Goal: Information Seeking & Learning: Check status

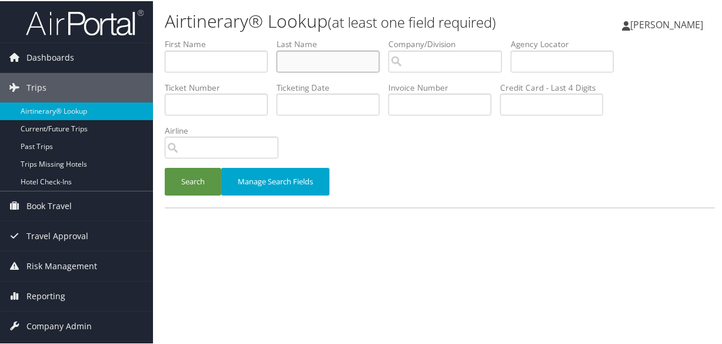
click at [294, 59] on input "text" at bounding box center [328, 60] width 103 height 22
type input "rosen"
click at [165, 167] on button "Search" at bounding box center [193, 181] width 56 height 28
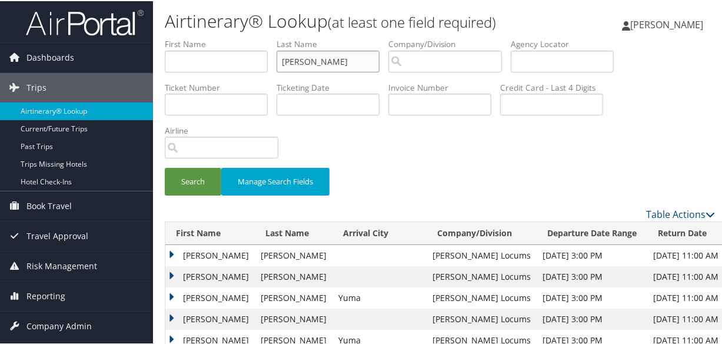
scroll to position [214, 0]
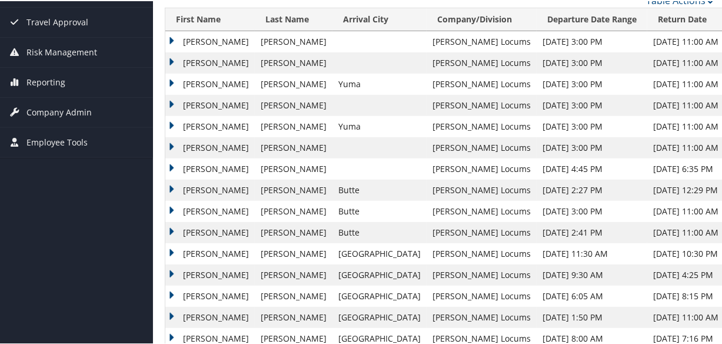
click at [171, 78] on td "Joseph" at bounding box center [209, 82] width 89 height 21
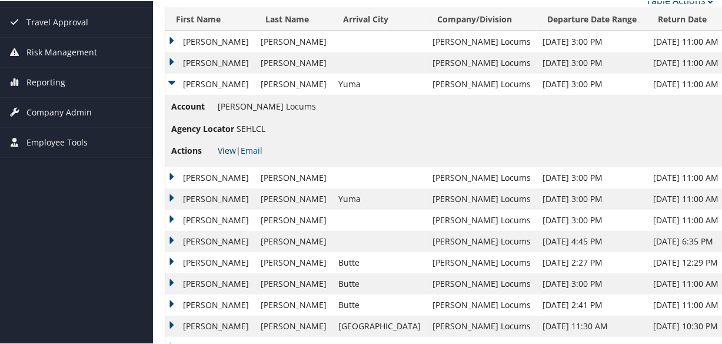
click at [222, 145] on link "View" at bounding box center [227, 149] width 18 height 11
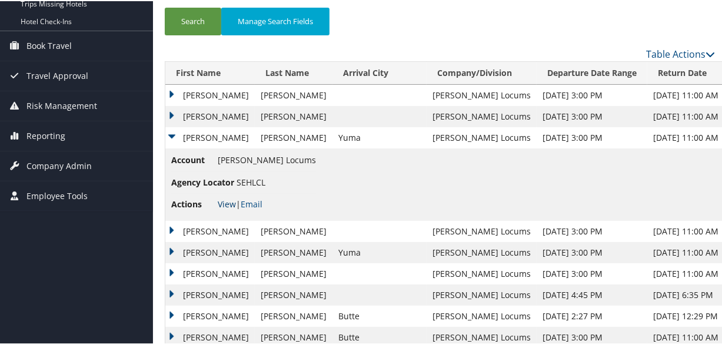
scroll to position [0, 0]
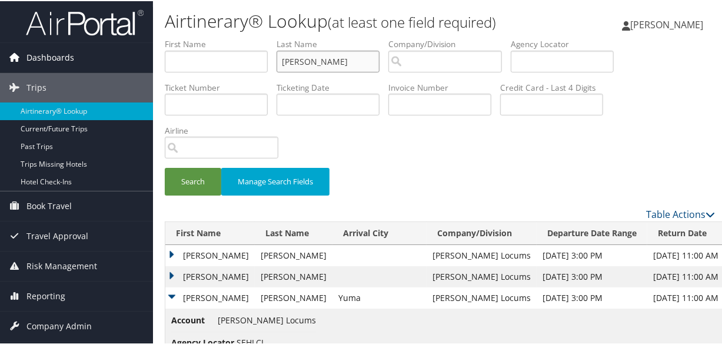
drag, startPoint x: 326, startPoint y: 63, endPoint x: 45, endPoint y: 51, distance: 281.5
type input "="
type input "nadler"
click at [165, 167] on button "Search" at bounding box center [193, 181] width 56 height 28
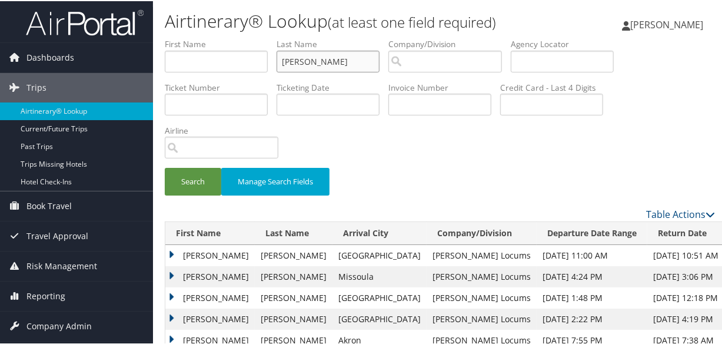
scroll to position [160, 0]
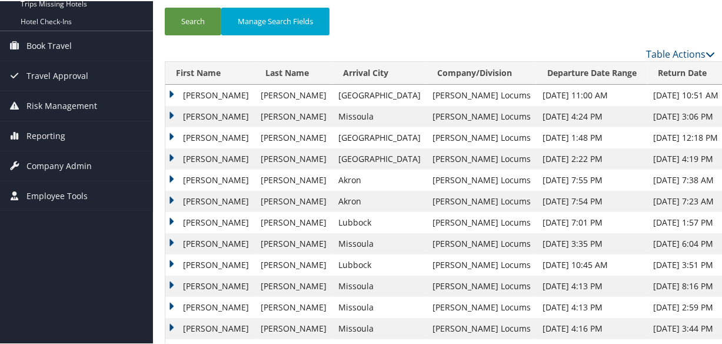
click at [175, 91] on td "Evan" at bounding box center [209, 94] width 89 height 21
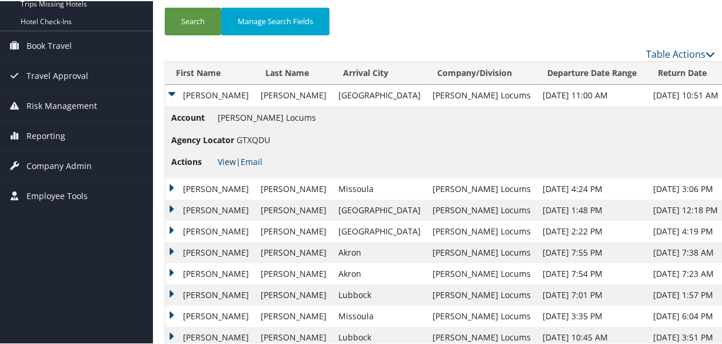
click at [224, 158] on link "View" at bounding box center [227, 160] width 18 height 11
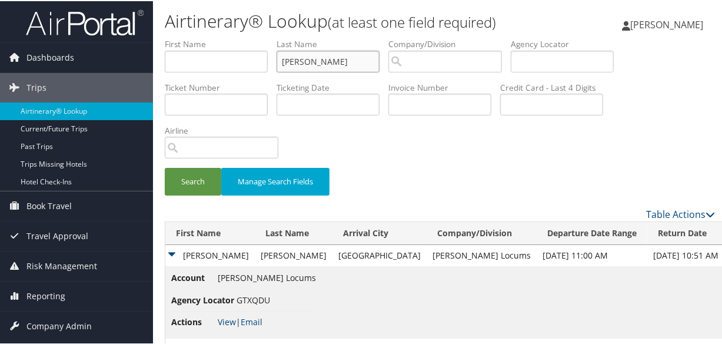
drag, startPoint x: 339, startPoint y: 60, endPoint x: 161, endPoint y: 44, distance: 178.4
click at [165, 44] on form "First Name Last Name nadler Departure City Arrival City Company/Division Airpor…" at bounding box center [440, 121] width 550 height 169
type input "baiyeri"
click at [165, 167] on button "Search" at bounding box center [193, 181] width 56 height 28
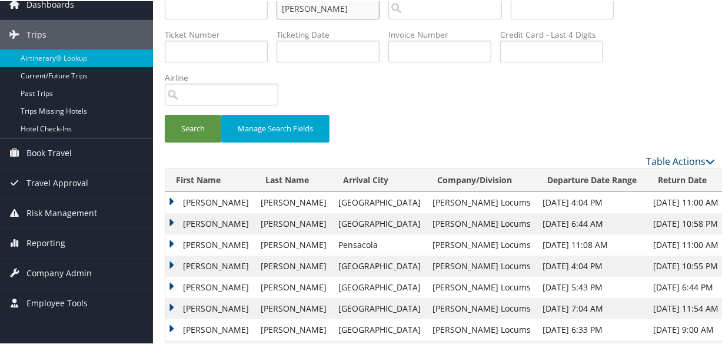
scroll to position [106, 0]
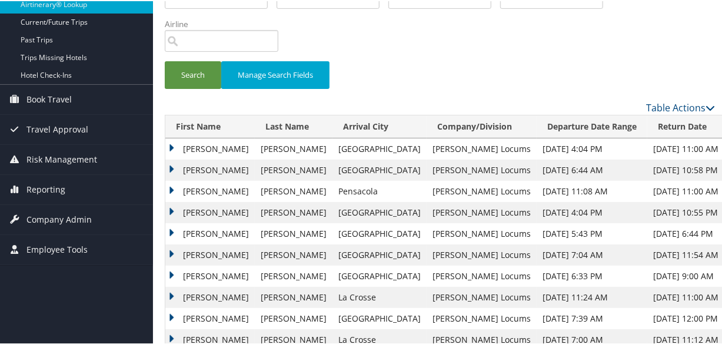
click at [174, 185] on td "Mary" at bounding box center [209, 189] width 89 height 21
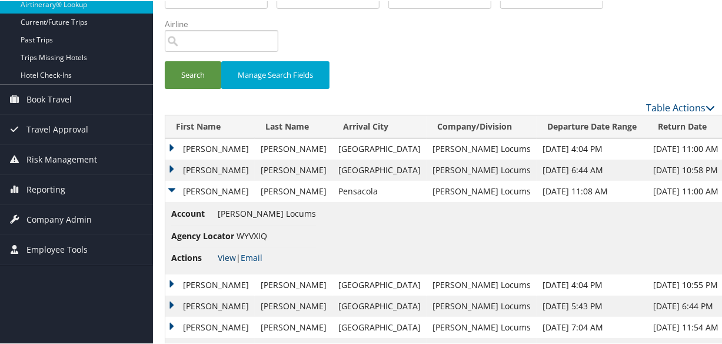
click at [224, 255] on link "View" at bounding box center [227, 256] width 18 height 11
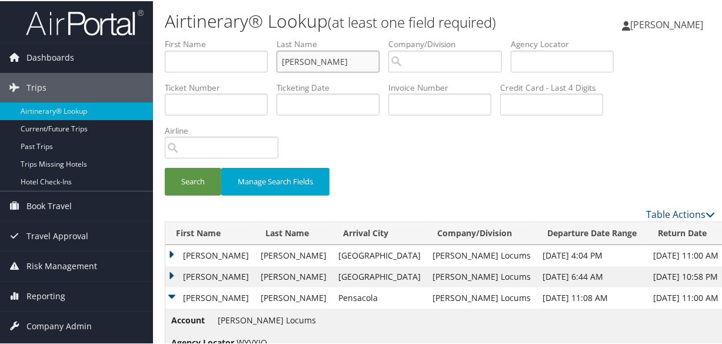
drag, startPoint x: 347, startPoint y: 64, endPoint x: 192, endPoint y: 41, distance: 156.4
click at [192, 37] on ul "First Name Last Name baiyeri Departure City Arrival City Company/Division Airpo…" at bounding box center [440, 37] width 550 height 0
type input "sharp"
click at [165, 167] on button "Search" at bounding box center [193, 181] width 56 height 28
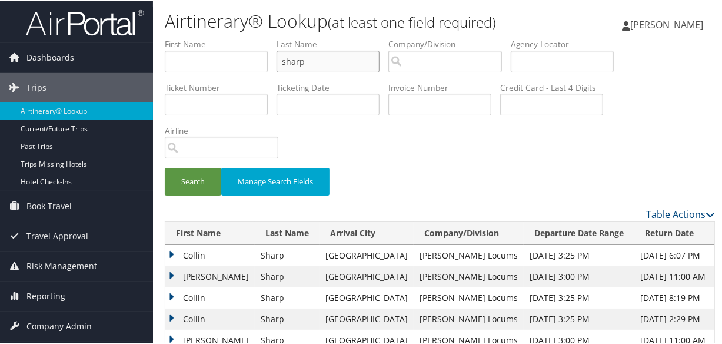
scroll to position [160, 0]
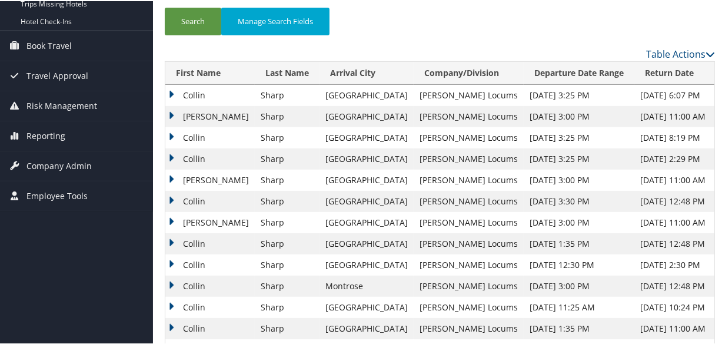
click at [168, 152] on td "Collin" at bounding box center [209, 157] width 89 height 21
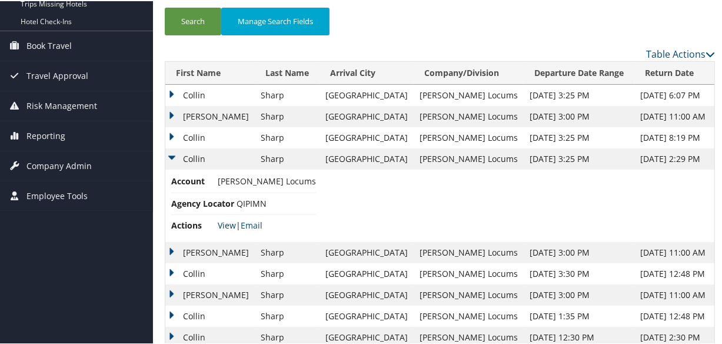
click at [225, 225] on link "View" at bounding box center [227, 223] width 18 height 11
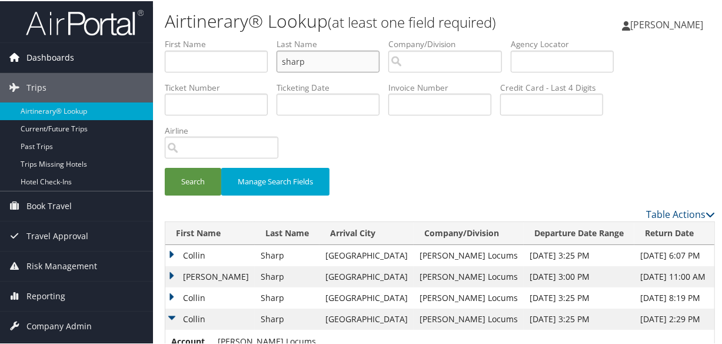
drag, startPoint x: 235, startPoint y: 53, endPoint x: 86, endPoint y: 53, distance: 149.4
type input "musleh"
click at [165, 167] on button "Search" at bounding box center [193, 181] width 56 height 28
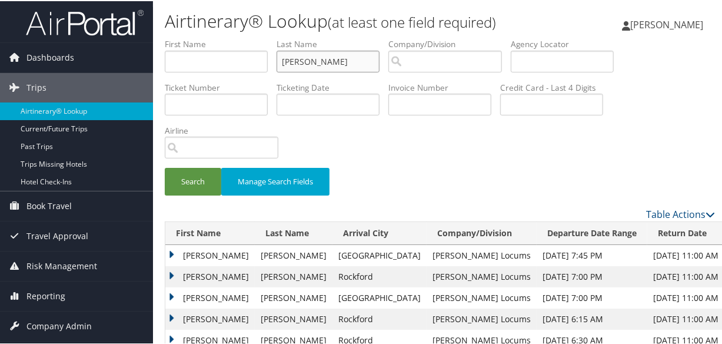
scroll to position [106, 0]
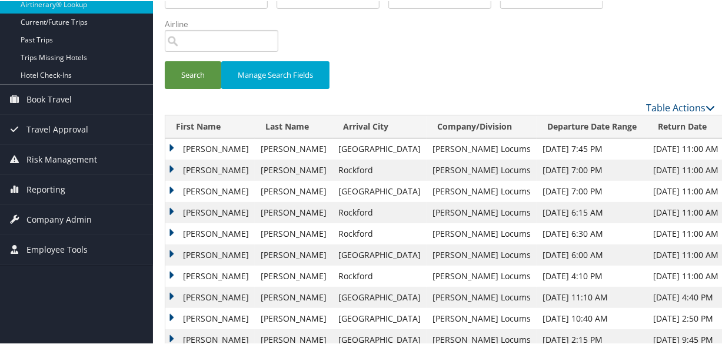
click at [168, 164] on td "Mustafa" at bounding box center [209, 168] width 89 height 21
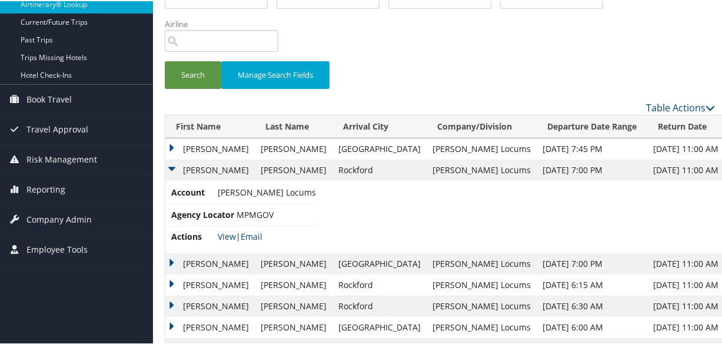
scroll to position [0, 0]
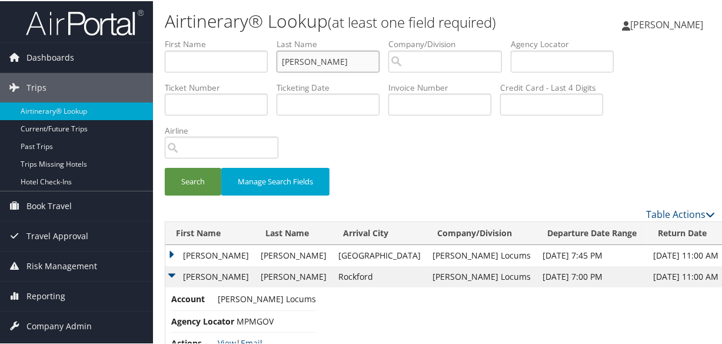
drag, startPoint x: 339, startPoint y: 64, endPoint x: 240, endPoint y: 63, distance: 99.4
click at [240, 37] on ul "First Name Last Name musleh Departure City Arrival City Company/Division Airpor…" at bounding box center [440, 37] width 550 height 0
type input "baiyeri"
click at [165, 167] on button "Search" at bounding box center [193, 181] width 56 height 28
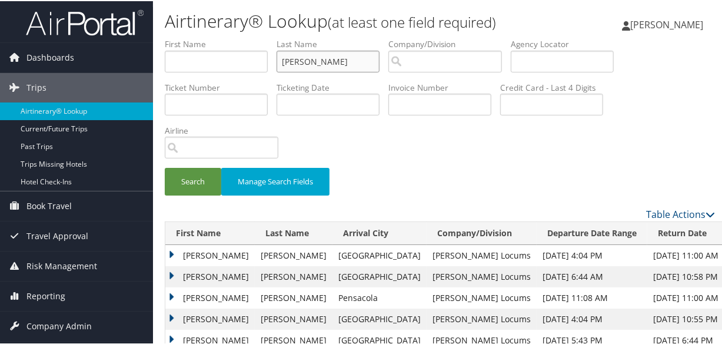
scroll to position [106, 0]
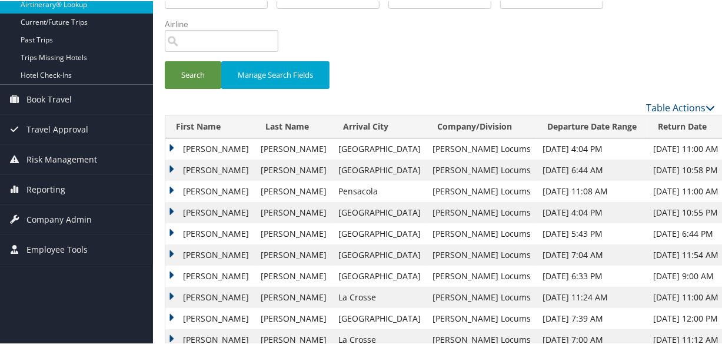
click at [167, 188] on td "Mary" at bounding box center [209, 189] width 89 height 21
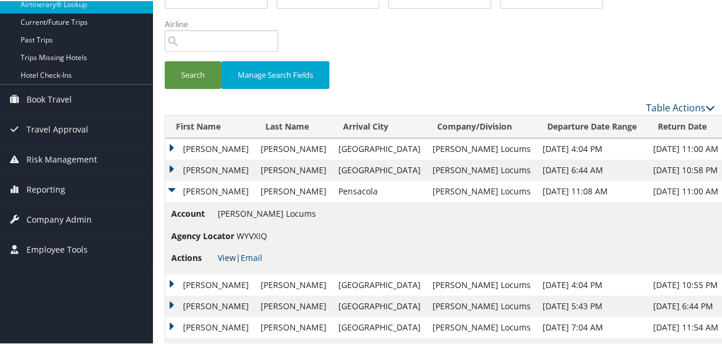
click at [219, 254] on link "View" at bounding box center [227, 256] width 18 height 11
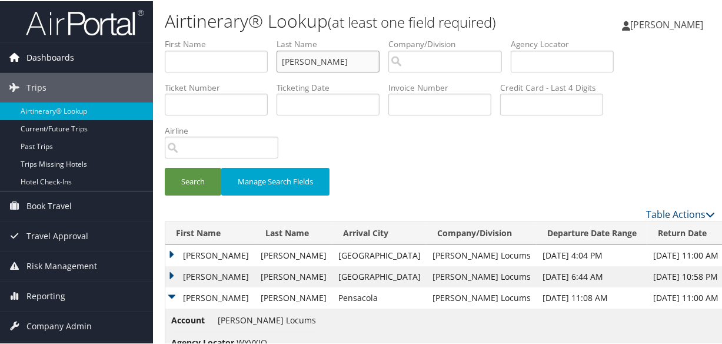
drag, startPoint x: 357, startPoint y: 59, endPoint x: 117, endPoint y: 51, distance: 240.2
click at [117, 51] on div "Dashboards AirPortal 360™ (Manager) My Travel Dashboard Trips Airtinerary® Look…" at bounding box center [363, 295] width 727 height 591
type input "musleh"
click at [165, 167] on button "Search" at bounding box center [193, 181] width 56 height 28
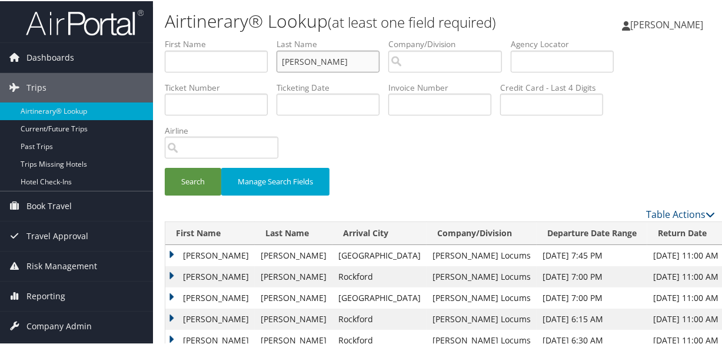
scroll to position [153, 0]
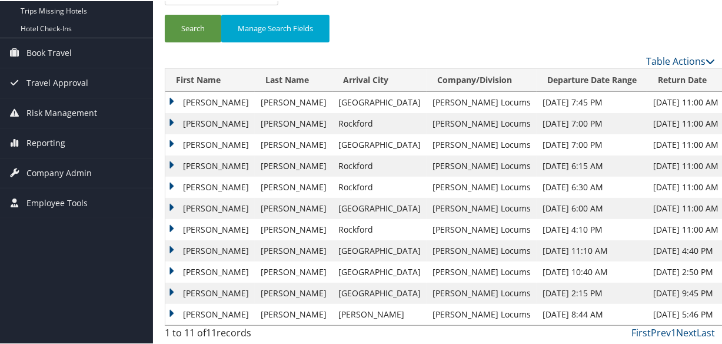
click at [171, 119] on td "Mustafa" at bounding box center [209, 122] width 89 height 21
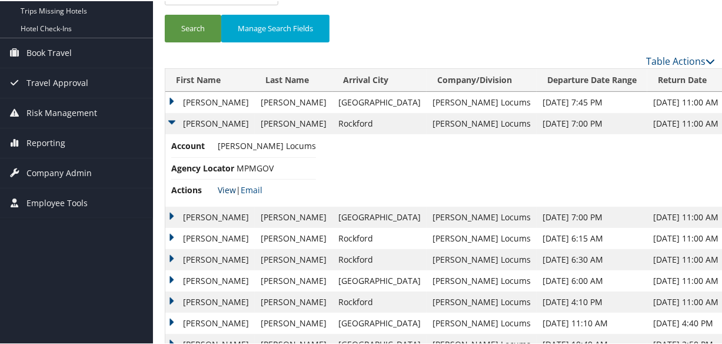
click at [232, 185] on link "View" at bounding box center [227, 188] width 18 height 11
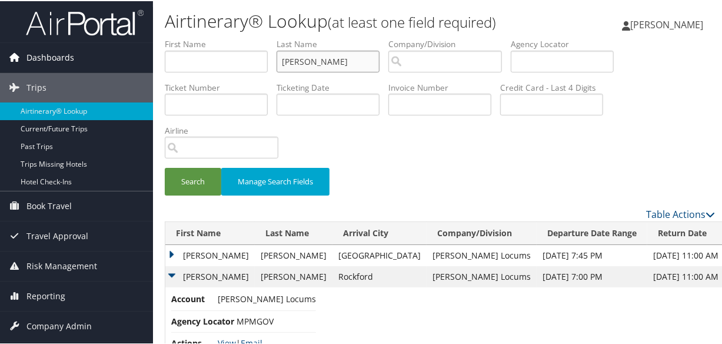
drag, startPoint x: 358, startPoint y: 63, endPoint x: 111, endPoint y: 61, distance: 247.1
click at [113, 62] on div "Dashboards AirPortal 360™ (Manager) My Travel Dashboard Trips Airtinerary® Look…" at bounding box center [363, 285] width 727 height 570
type input "mosqueda"
click at [165, 167] on button "Search" at bounding box center [193, 181] width 56 height 28
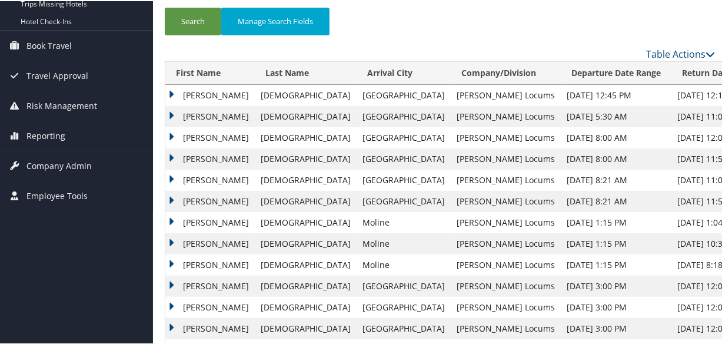
scroll to position [106, 0]
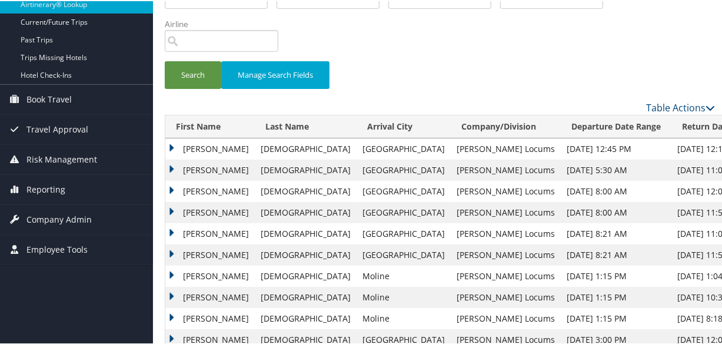
click at [174, 167] on td "Eric" at bounding box center [209, 168] width 89 height 21
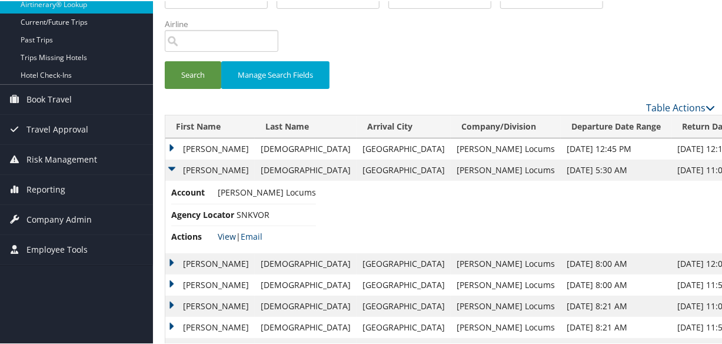
click at [226, 234] on link "View" at bounding box center [227, 234] width 18 height 11
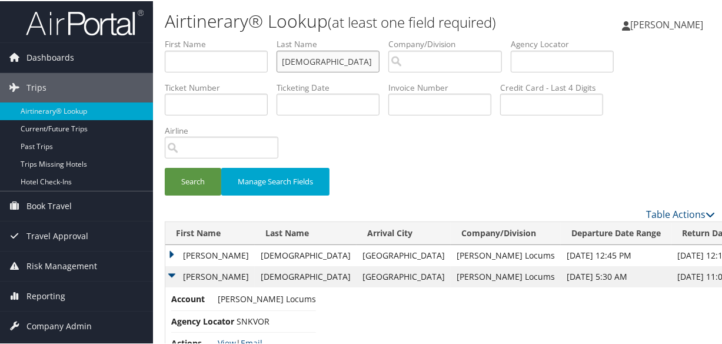
drag, startPoint x: 300, startPoint y: 62, endPoint x: 252, endPoint y: 64, distance: 47.7
click at [252, 37] on ul "First Name Last Name mosqueda Departure City Arrival City Company/Division Airp…" at bounding box center [440, 37] width 550 height 0
type input "ko"
click at [165, 167] on button "Search" at bounding box center [193, 181] width 56 height 28
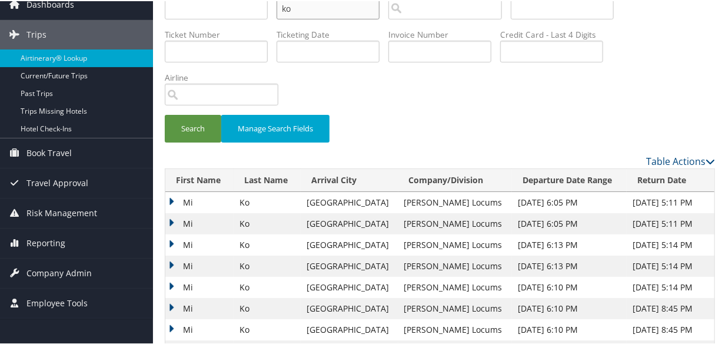
scroll to position [106, 0]
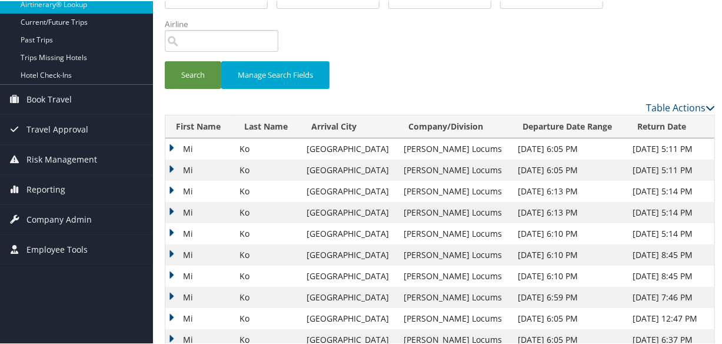
click at [174, 205] on td "Mi" at bounding box center [199, 211] width 68 height 21
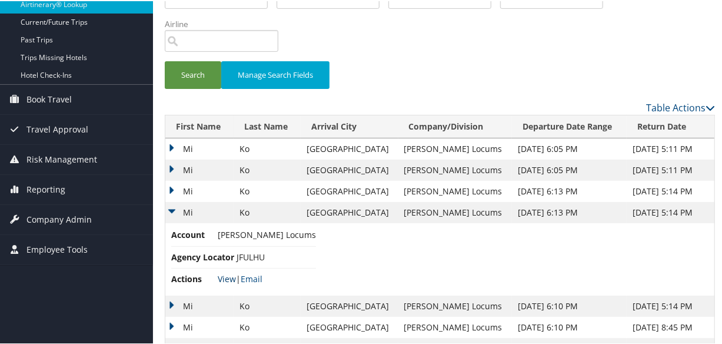
click at [227, 276] on link "View" at bounding box center [227, 277] width 18 height 11
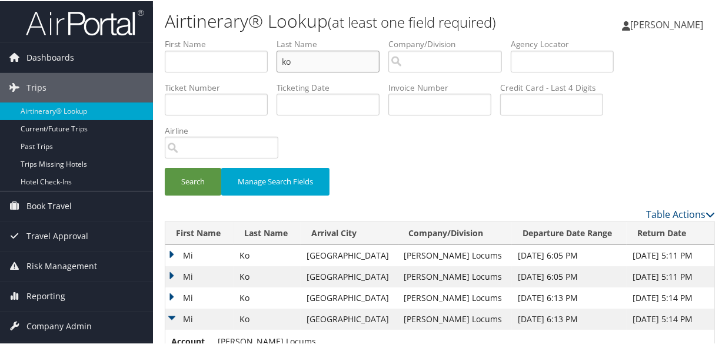
drag, startPoint x: 363, startPoint y: 68, endPoint x: 244, endPoint y: 61, distance: 119.6
click at [244, 37] on ul "First Name Last Name ko Departure City Arrival City Company/Division Airport/Ci…" at bounding box center [440, 37] width 550 height 0
type input "davisnelson"
click at [165, 167] on button "Search" at bounding box center [193, 181] width 56 height 28
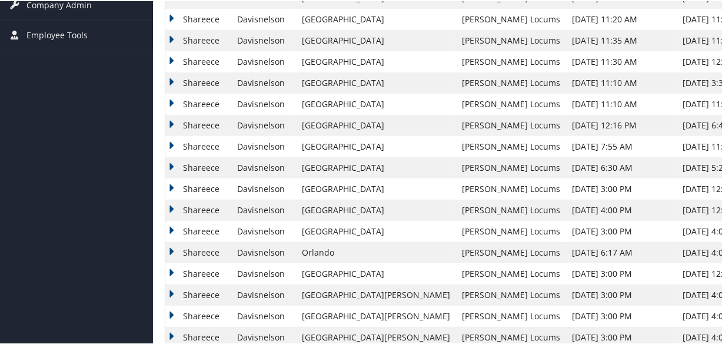
scroll to position [160, 0]
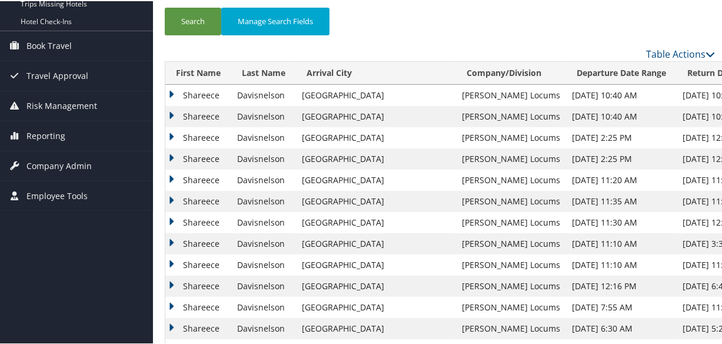
drag, startPoint x: 168, startPoint y: 89, endPoint x: 176, endPoint y: 94, distance: 8.7
click at [168, 89] on td "Shareece" at bounding box center [198, 94] width 66 height 21
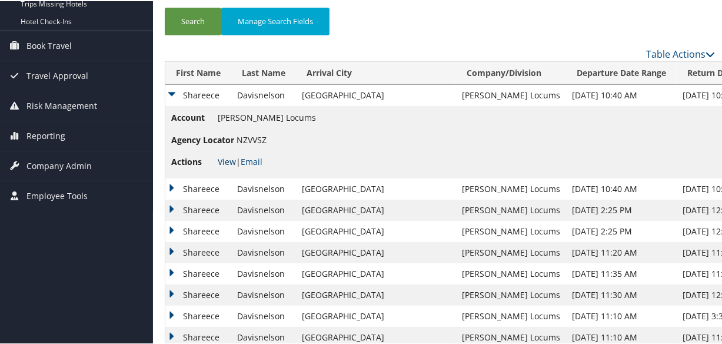
click at [224, 156] on link "View" at bounding box center [227, 160] width 18 height 11
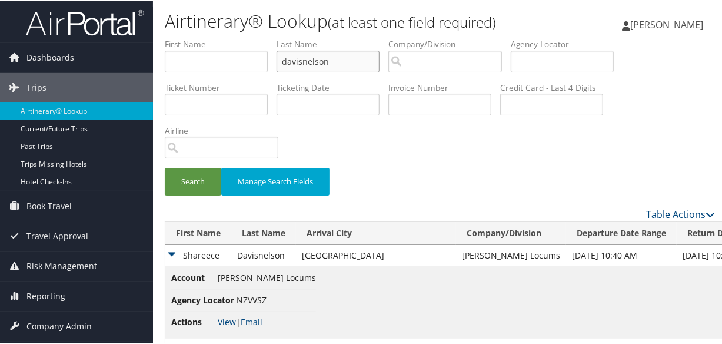
drag, startPoint x: 349, startPoint y: 59, endPoint x: 118, endPoint y: 38, distance: 231.5
type input "m"
type input "schubert"
click at [165, 167] on button "Search" at bounding box center [193, 181] width 56 height 28
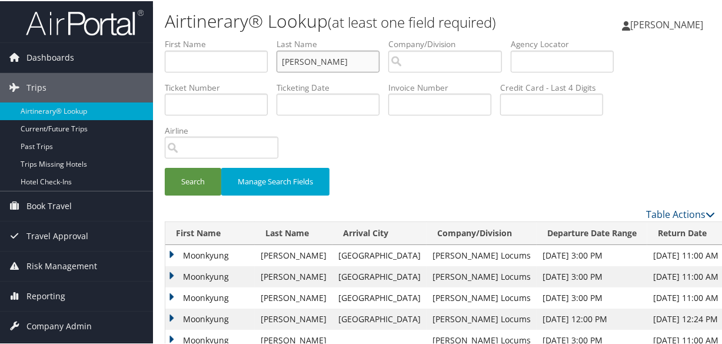
scroll to position [106, 0]
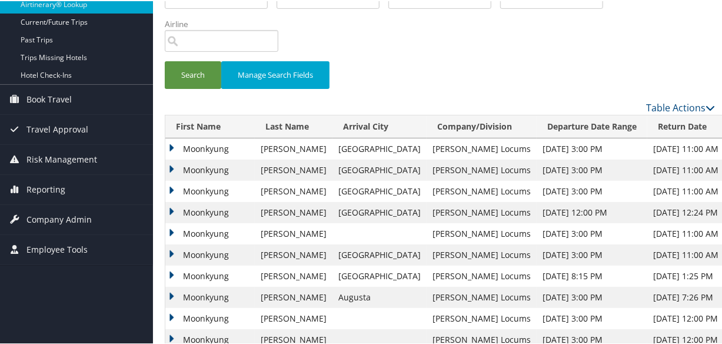
click at [169, 209] on td "Moonkyung" at bounding box center [209, 211] width 89 height 21
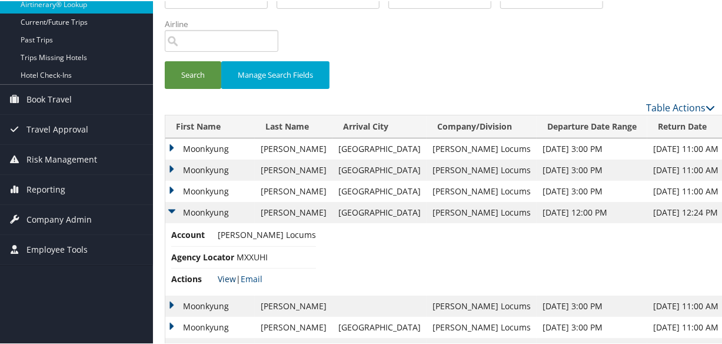
click at [220, 276] on link "View" at bounding box center [227, 277] width 18 height 11
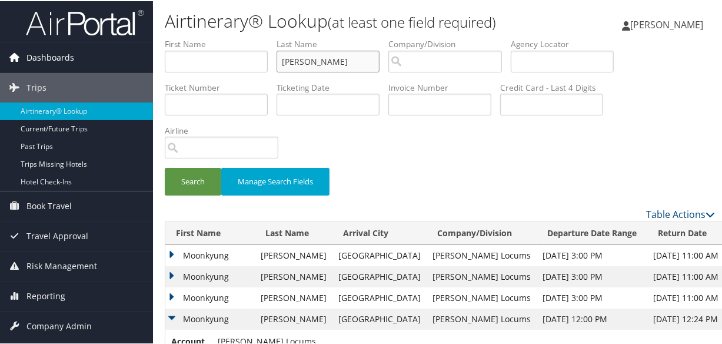
drag, startPoint x: 339, startPoint y: 63, endPoint x: 102, endPoint y: 42, distance: 238.0
type input "george"
click at [165, 167] on button "Search" at bounding box center [193, 181] width 56 height 28
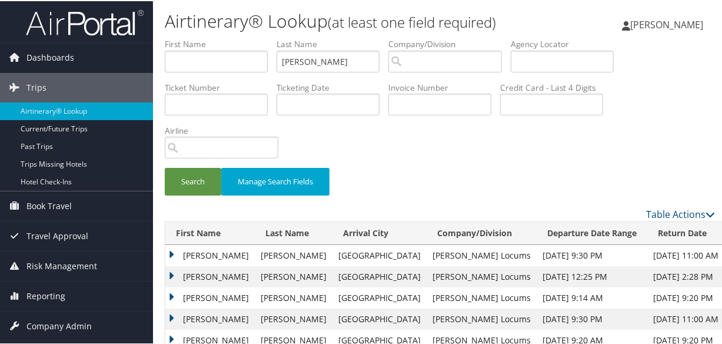
click at [482, 162] on div "Search Manage Search Fields" at bounding box center [440, 121] width 568 height 169
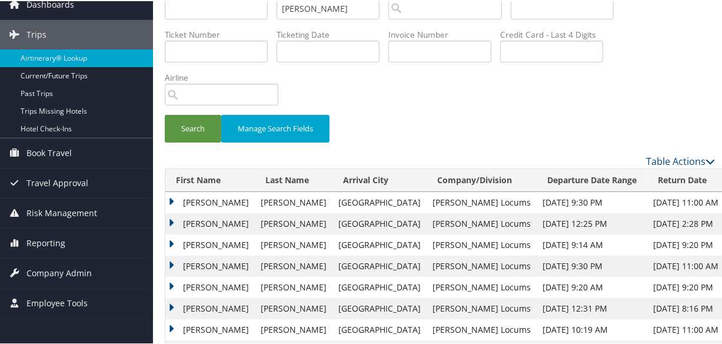
scroll to position [160, 0]
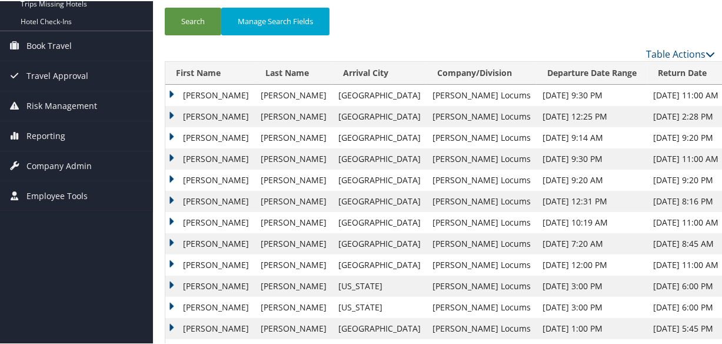
click at [169, 133] on td "Jonelle" at bounding box center [209, 136] width 89 height 21
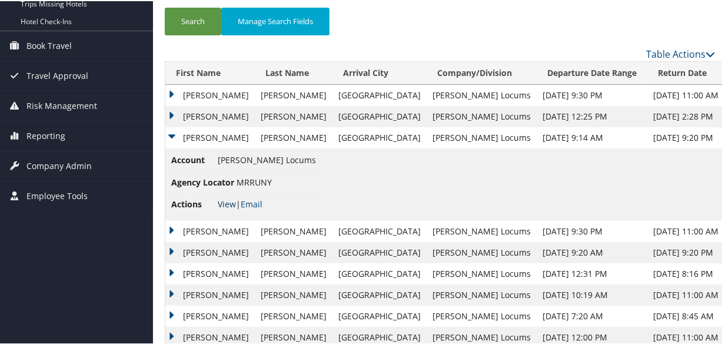
click at [224, 197] on link "View" at bounding box center [227, 202] width 18 height 11
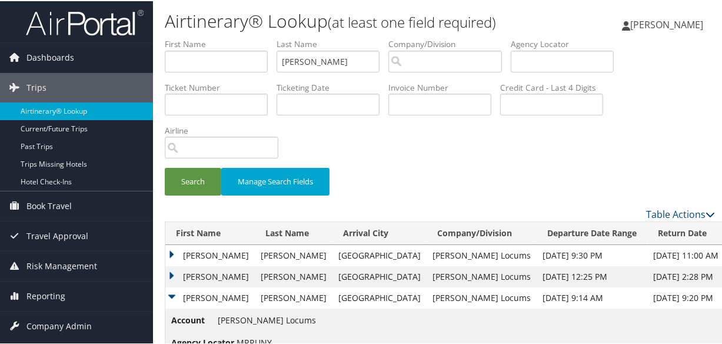
scroll to position [214, 0]
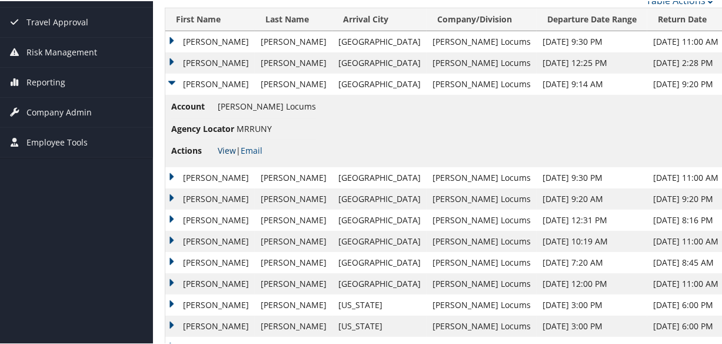
click at [228, 145] on link "View" at bounding box center [227, 149] width 18 height 11
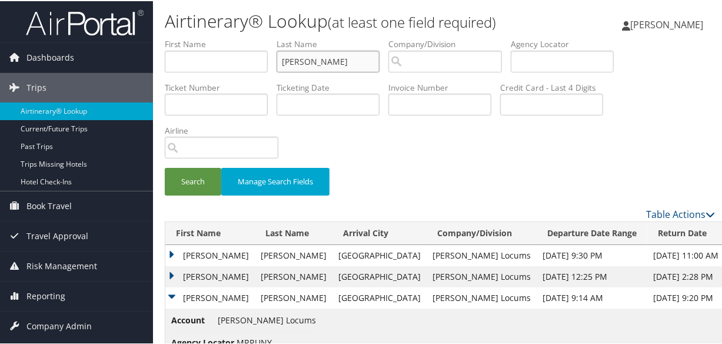
drag, startPoint x: 299, startPoint y: 61, endPoint x: 237, endPoint y: 65, distance: 63.1
click at [237, 37] on ul "First Name Last Name george Departure City Arrival City Company/Division Airpor…" at bounding box center [440, 37] width 550 height 0
type input "pence"
click at [165, 167] on button "Search" at bounding box center [193, 181] width 56 height 28
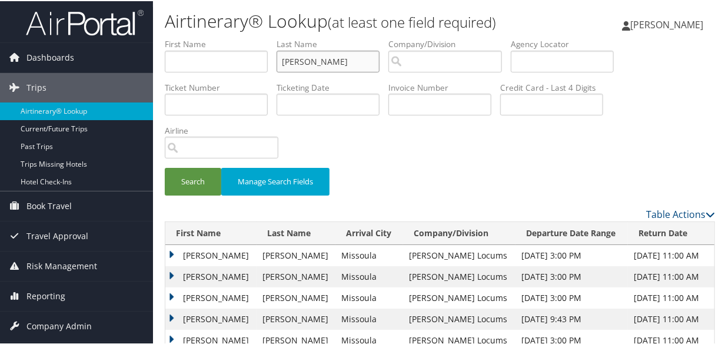
scroll to position [214, 0]
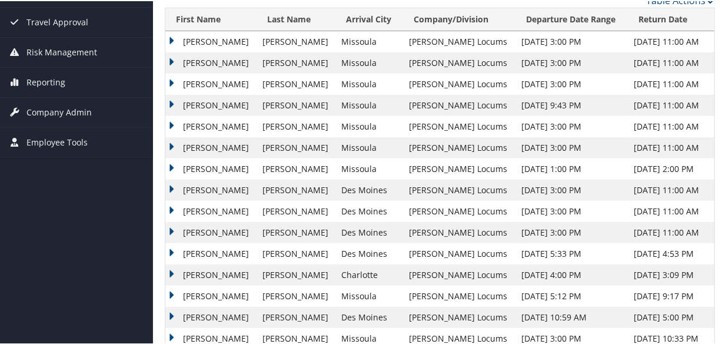
click at [167, 76] on td "Jeffrey" at bounding box center [210, 82] width 91 height 21
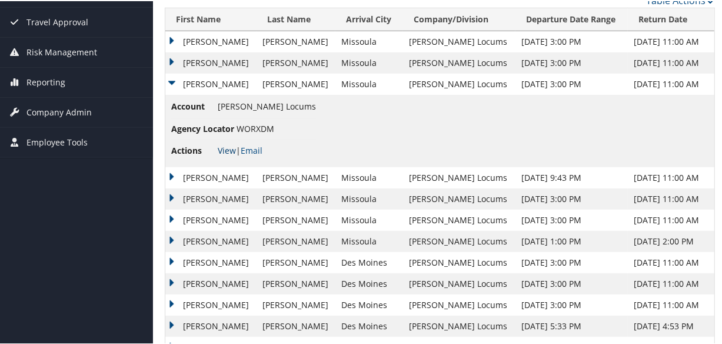
click at [224, 146] on link "View" at bounding box center [227, 149] width 18 height 11
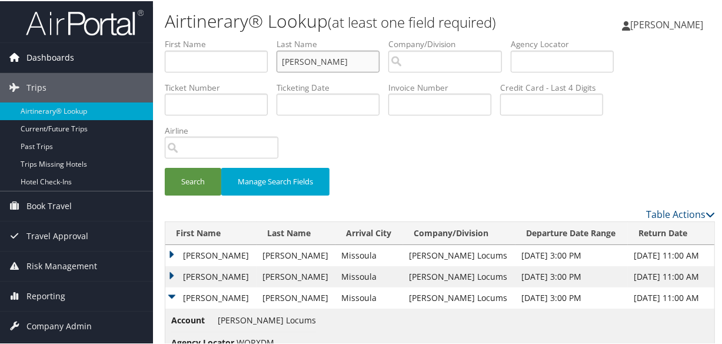
drag, startPoint x: 357, startPoint y: 62, endPoint x: 74, endPoint y: 48, distance: 283.9
click at [71, 49] on div "Dashboards AirPortal 360™ (Manager) My Travel Dashboard Trips Airtinerary® Look…" at bounding box center [363, 327] width 727 height 654
type input "rosen"
click at [165, 167] on button "Search" at bounding box center [193, 181] width 56 height 28
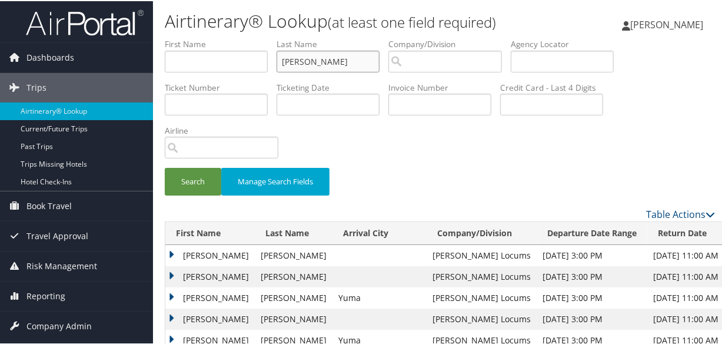
scroll to position [160, 0]
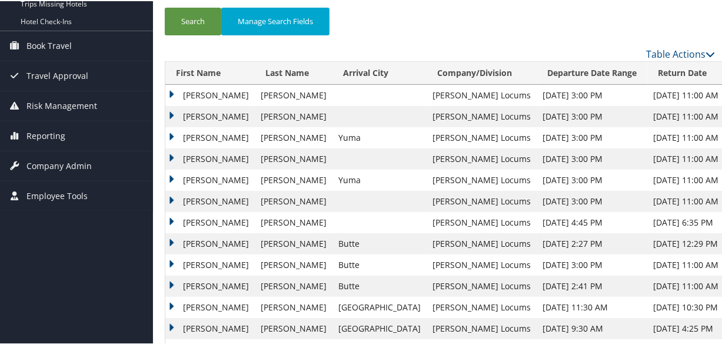
click at [170, 135] on td "Joseph" at bounding box center [209, 136] width 89 height 21
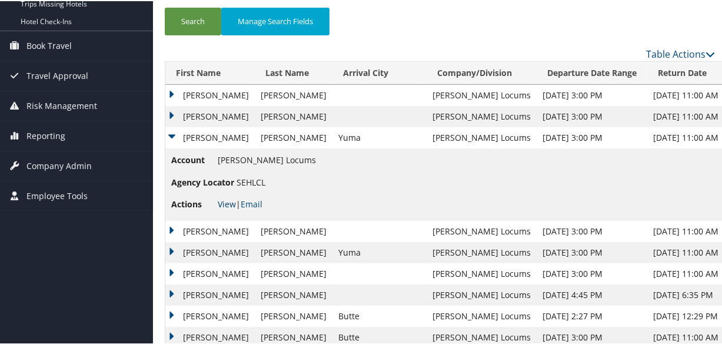
click at [222, 204] on link "View" at bounding box center [227, 202] width 18 height 11
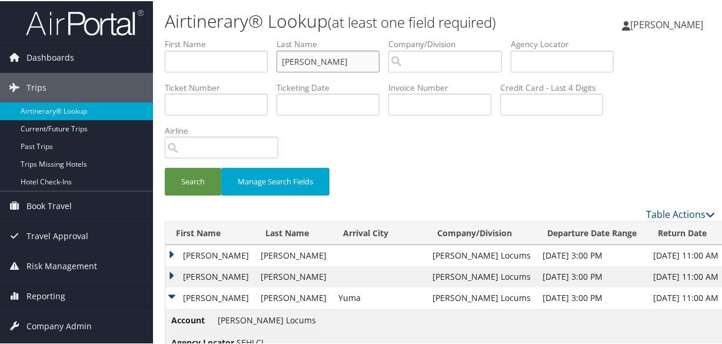
drag, startPoint x: 371, startPoint y: 64, endPoint x: 198, endPoint y: 56, distance: 172.5
click at [198, 37] on ul "First Name Last Name rosen Departure City Arrival City Company/Division Airport…" at bounding box center [440, 37] width 550 height 0
type input "amir"
click at [165, 167] on button "Search" at bounding box center [193, 181] width 56 height 28
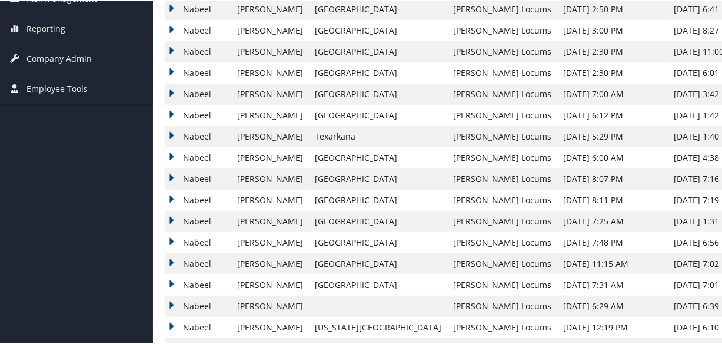
scroll to position [160, 0]
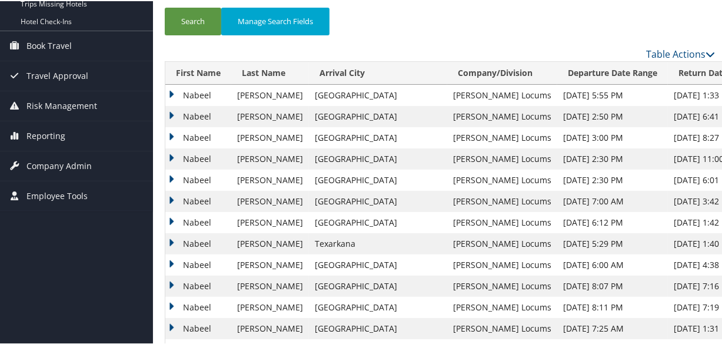
click at [172, 131] on td "Nabeel" at bounding box center [198, 136] width 66 height 21
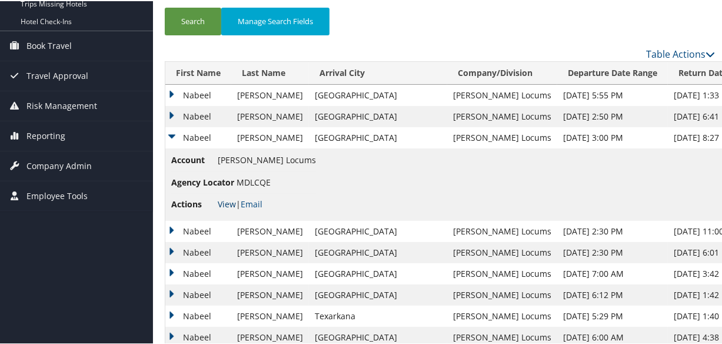
click at [227, 200] on link "View" at bounding box center [227, 202] width 18 height 11
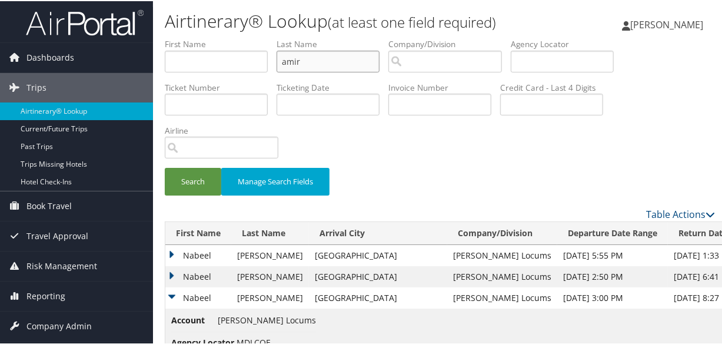
drag, startPoint x: 318, startPoint y: 62, endPoint x: 238, endPoint y: 49, distance: 81.1
click at [238, 37] on ul "First Name Last Name amir Departure City Arrival City Company/Division Airport/…" at bounding box center [440, 37] width 550 height 0
type input "baiyeri"
click at [165, 167] on button "Search" at bounding box center [193, 181] width 56 height 28
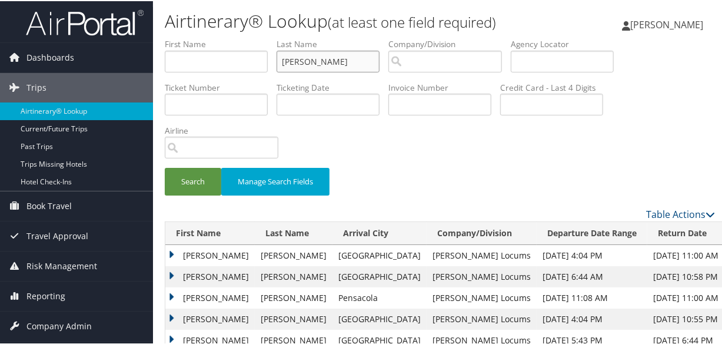
scroll to position [174, 0]
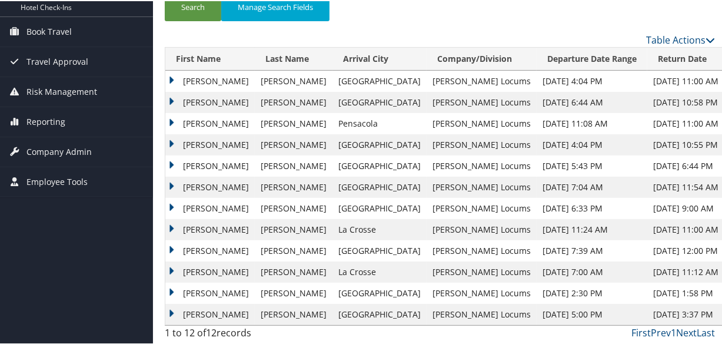
click at [171, 120] on td "Mary" at bounding box center [209, 122] width 89 height 21
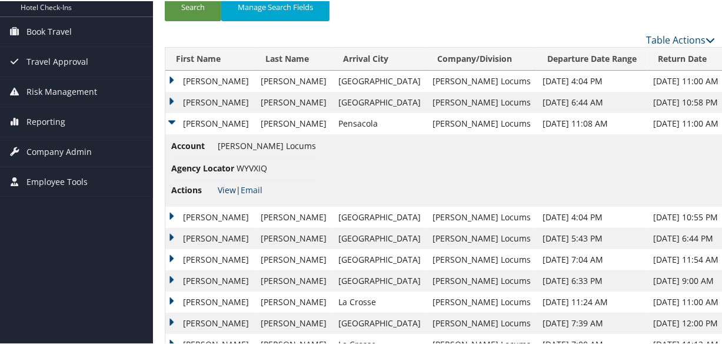
click at [219, 188] on link "View" at bounding box center [227, 188] width 18 height 11
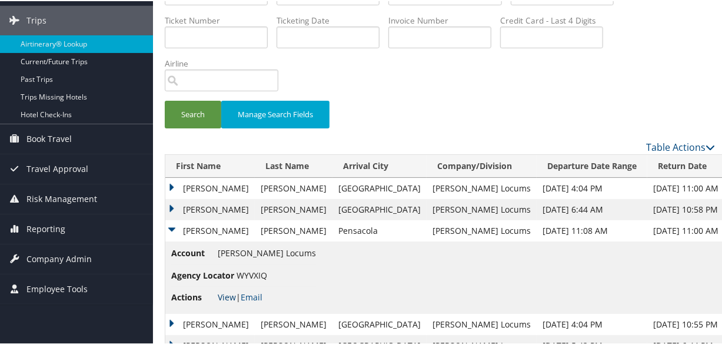
scroll to position [0, 0]
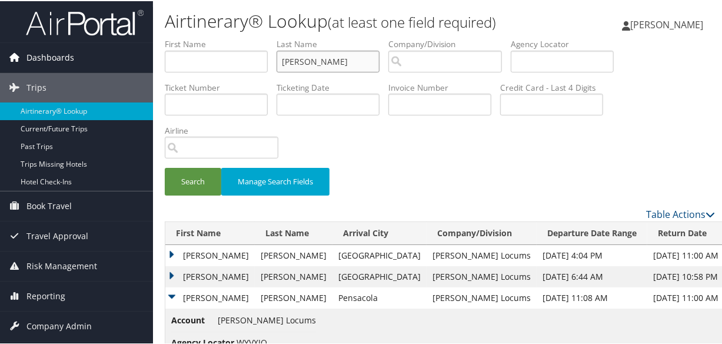
drag, startPoint x: 323, startPoint y: 58, endPoint x: 131, endPoint y: 47, distance: 192.7
click at [133, 47] on div "Dashboards AirPortal 360™ (Manager) My Travel Dashboard Trips Airtinerary® Look…" at bounding box center [363, 295] width 727 height 591
type input "tchividjian"
click at [165, 167] on button "Search" at bounding box center [193, 181] width 56 height 28
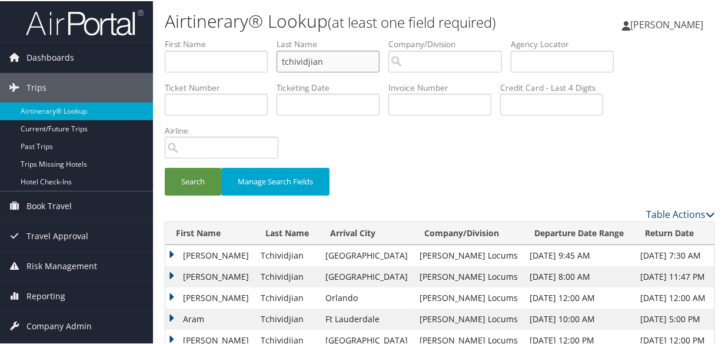
scroll to position [26, 0]
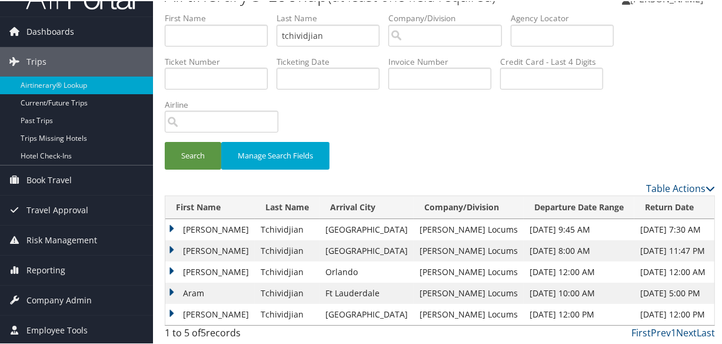
click at [171, 226] on td "Julie" at bounding box center [209, 228] width 89 height 21
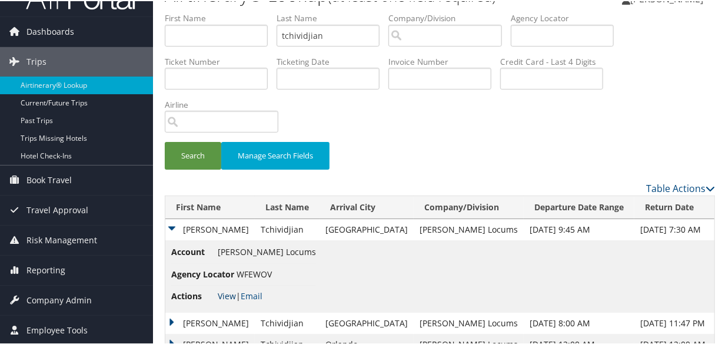
click at [225, 294] on link "View" at bounding box center [227, 294] width 18 height 11
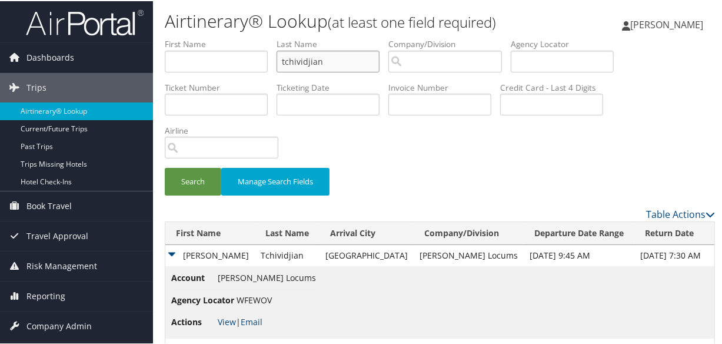
drag, startPoint x: 331, startPoint y: 58, endPoint x: 161, endPoint y: 53, distance: 170.1
click at [165, 53] on form "First Name Last Name tchividjian Departure City Arrival City Company/Division A…" at bounding box center [440, 121] width 550 height 169
type input "bezanis"
click at [165, 167] on button "Search" at bounding box center [193, 181] width 56 height 28
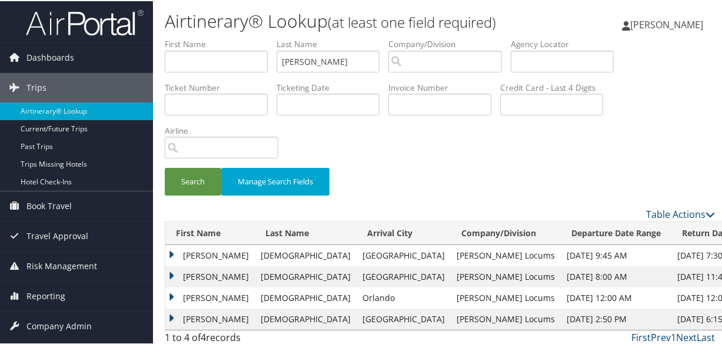
click at [169, 252] on td "Christine" at bounding box center [209, 254] width 89 height 21
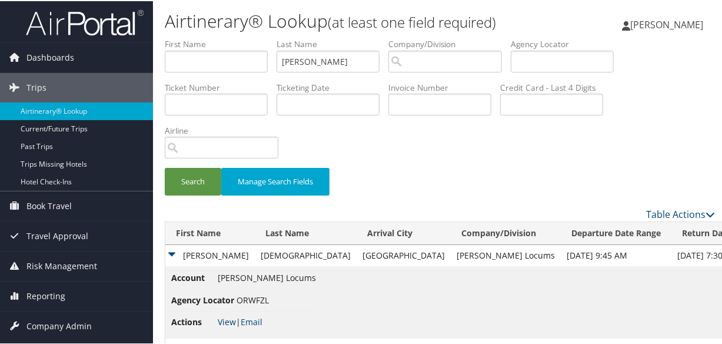
click at [224, 319] on link "View" at bounding box center [227, 320] width 18 height 11
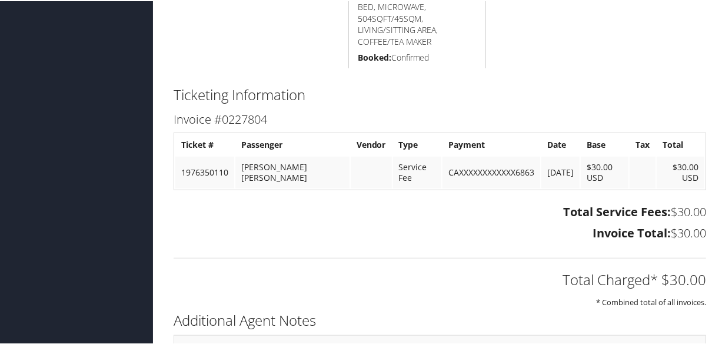
scroll to position [682, 0]
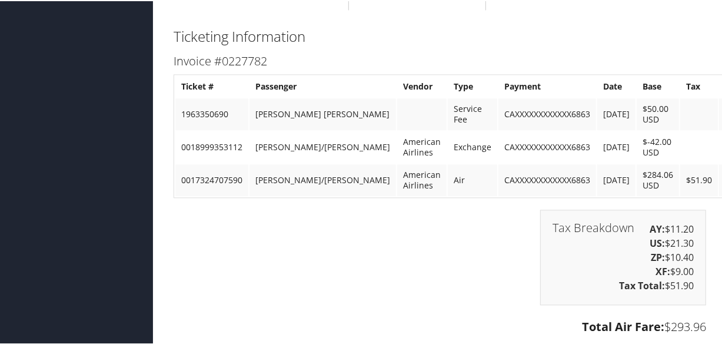
scroll to position [1741, 0]
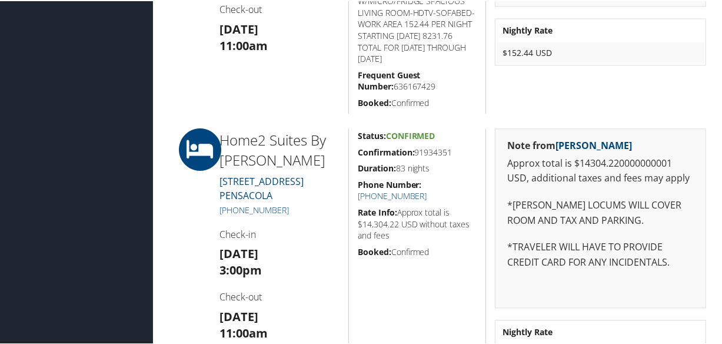
scroll to position [1551, 0]
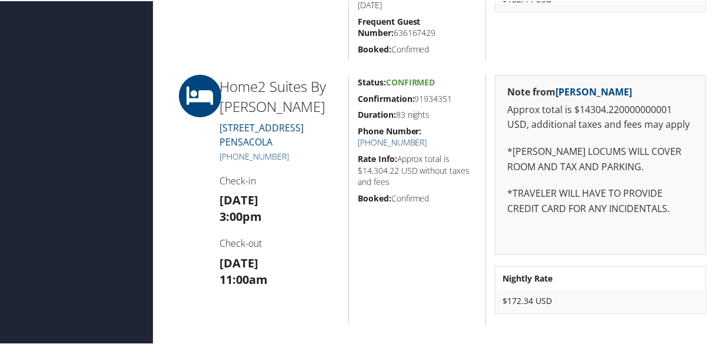
click at [427, 135] on link "(850) 977-7100" at bounding box center [392, 140] width 69 height 11
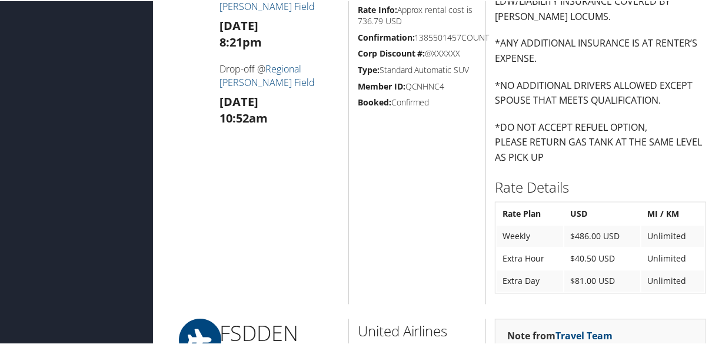
scroll to position [1497, 0]
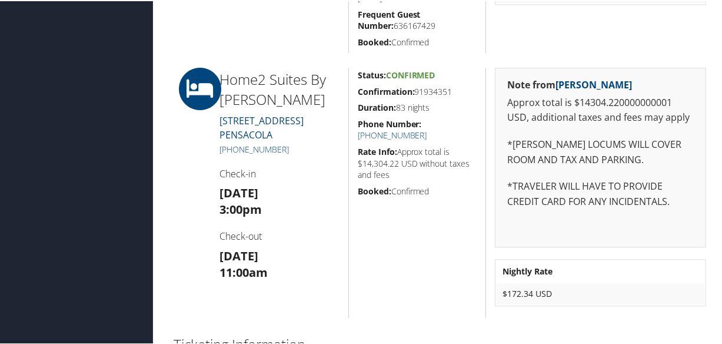
scroll to position [1237, 0]
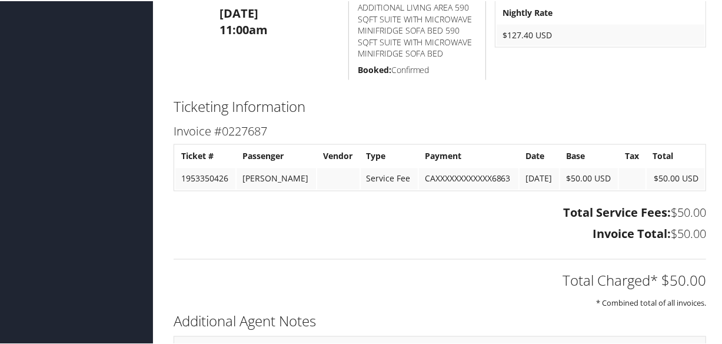
scroll to position [1283, 0]
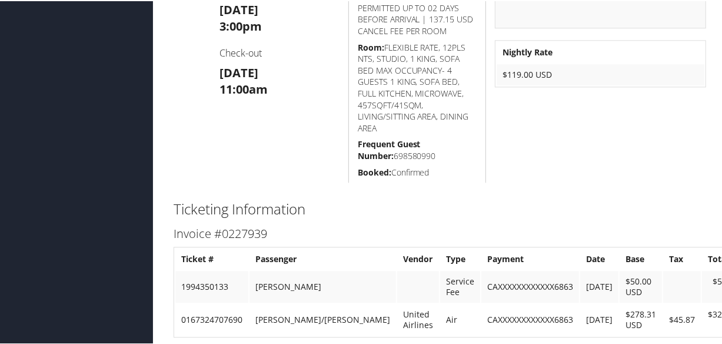
scroll to position [2114, 0]
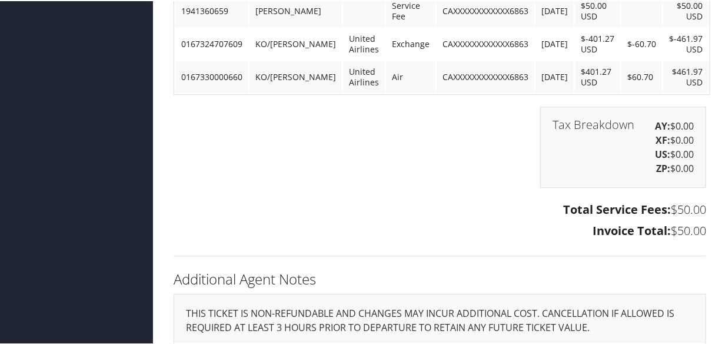
scroll to position [2122, 0]
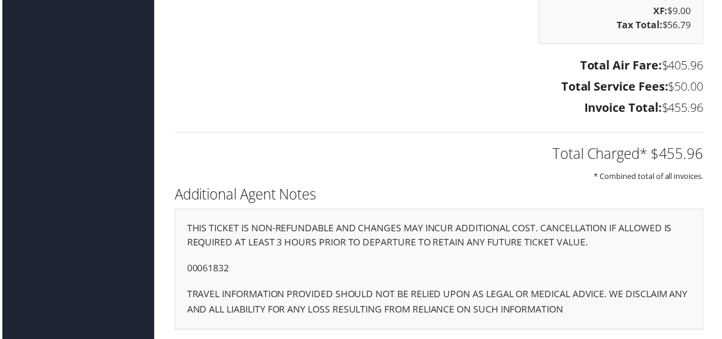
scroll to position [1724, 0]
drag, startPoint x: 226, startPoint y: 264, endPoint x: 179, endPoint y: 255, distance: 47.9
click at [174, 257] on div "THIS TICKET IS NON-REFUNDABLE AND CHANGES MAY INCUR ADDITIONAL COST. CANCELLATI…" at bounding box center [440, 271] width 532 height 122
copy p "00061832"
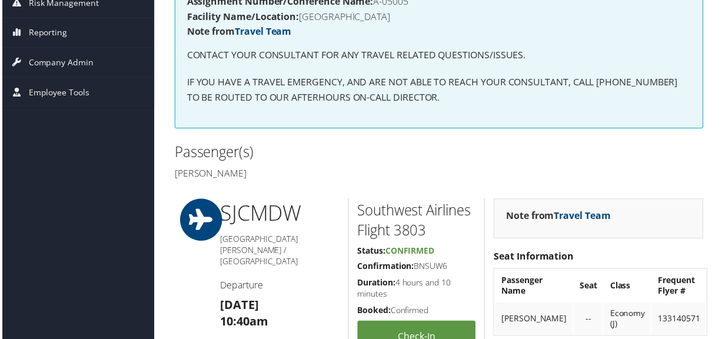
scroll to position [0, 0]
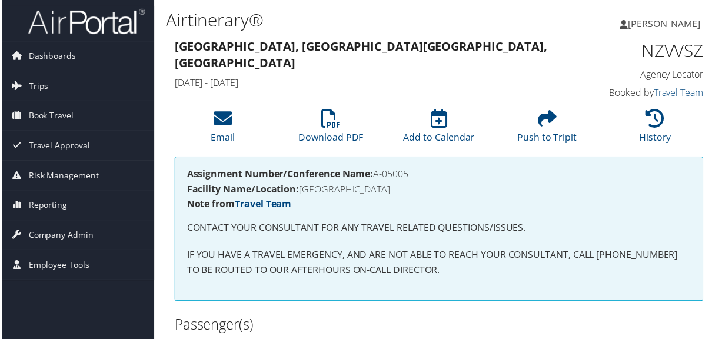
drag, startPoint x: 416, startPoint y: 175, endPoint x: 377, endPoint y: 174, distance: 39.4
click at [377, 174] on h4 "Assignment Number/Conference Name: A-05005" at bounding box center [440, 174] width 508 height 9
copy h4 "A-05005"
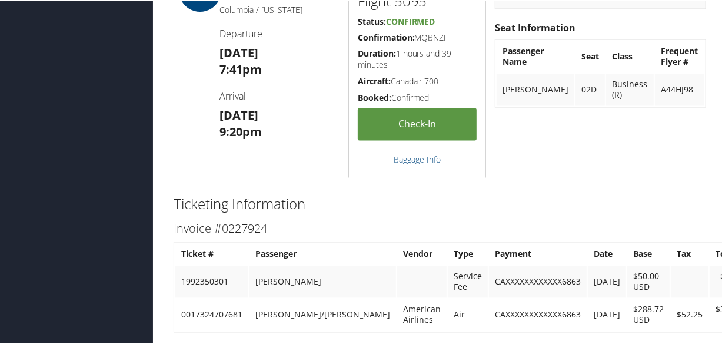
scroll to position [1676, 0]
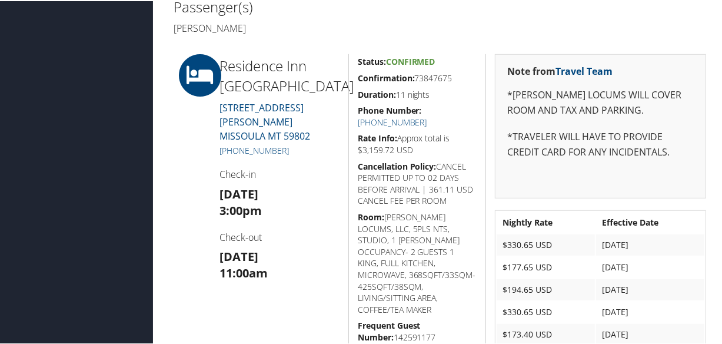
scroll to position [725, 0]
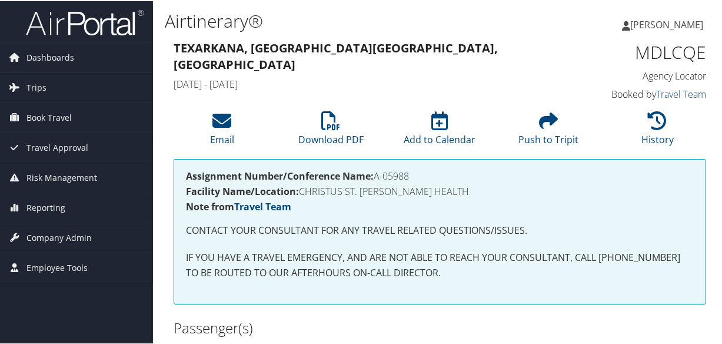
drag, startPoint x: 421, startPoint y: 175, endPoint x: 377, endPoint y: 178, distance: 43.6
click at [377, 177] on h4 "Assignment Number/Conference Name: A-05988" at bounding box center [440, 174] width 508 height 9
copy h4 "A-05988"
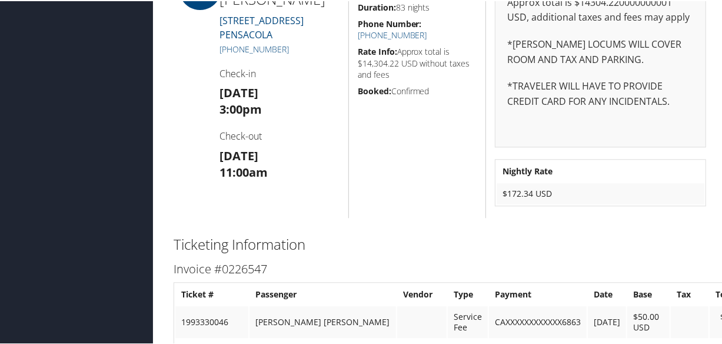
scroll to position [1177, 0]
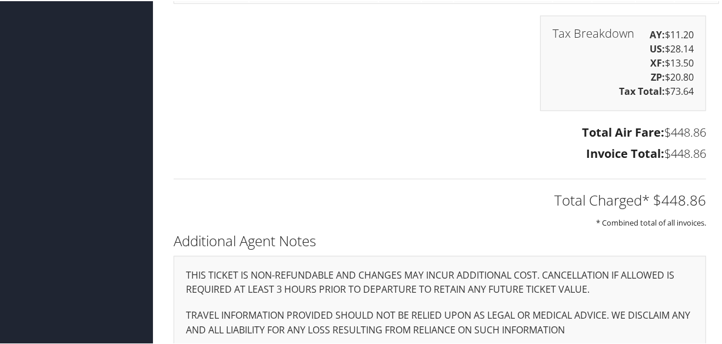
scroll to position [1459, 0]
